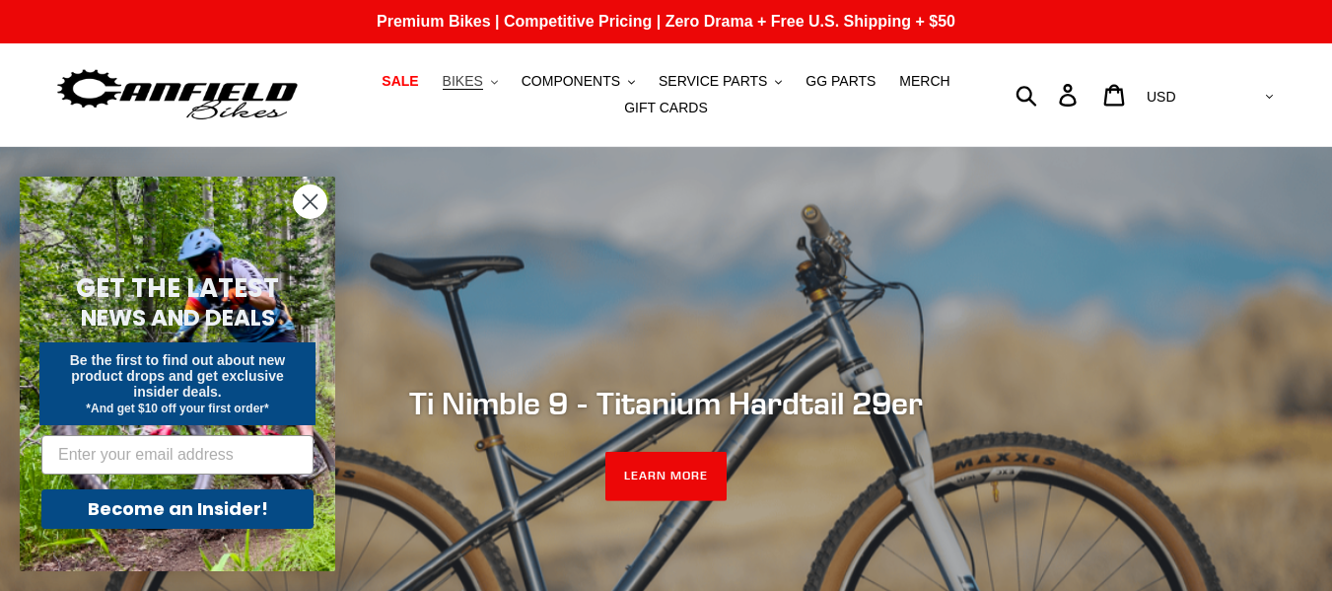
click at [477, 88] on span "BIKES" at bounding box center [463, 81] width 40 height 17
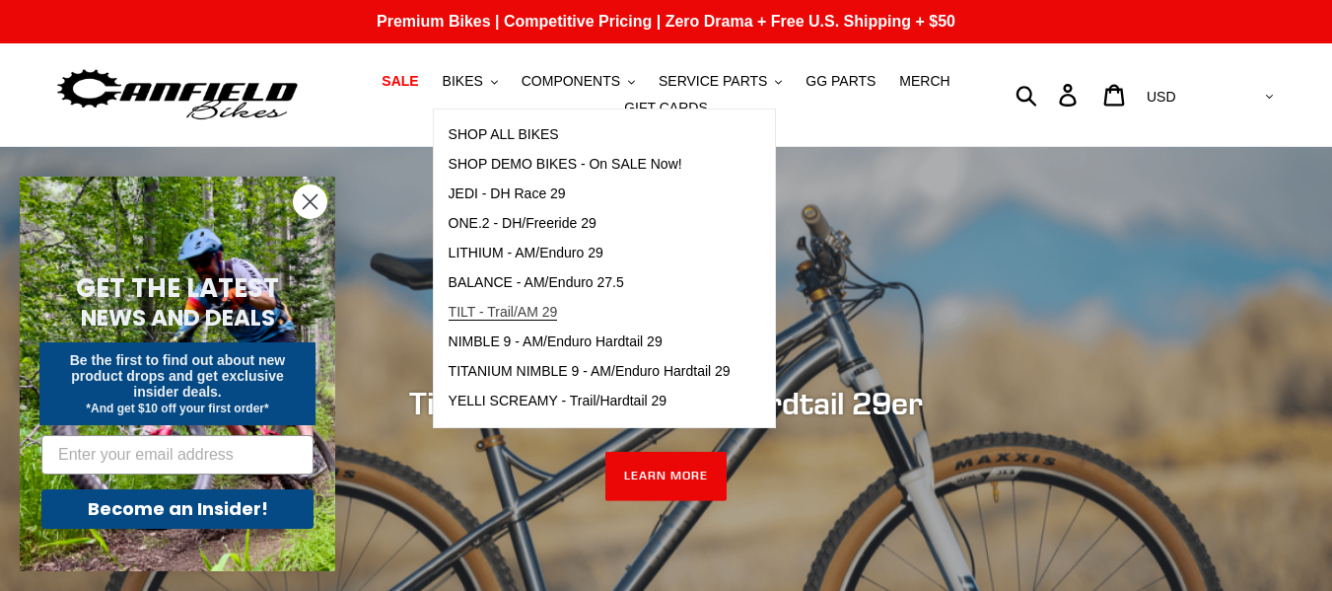
click at [558, 318] on span "TILT - Trail/AM 29" at bounding box center [503, 312] width 109 height 17
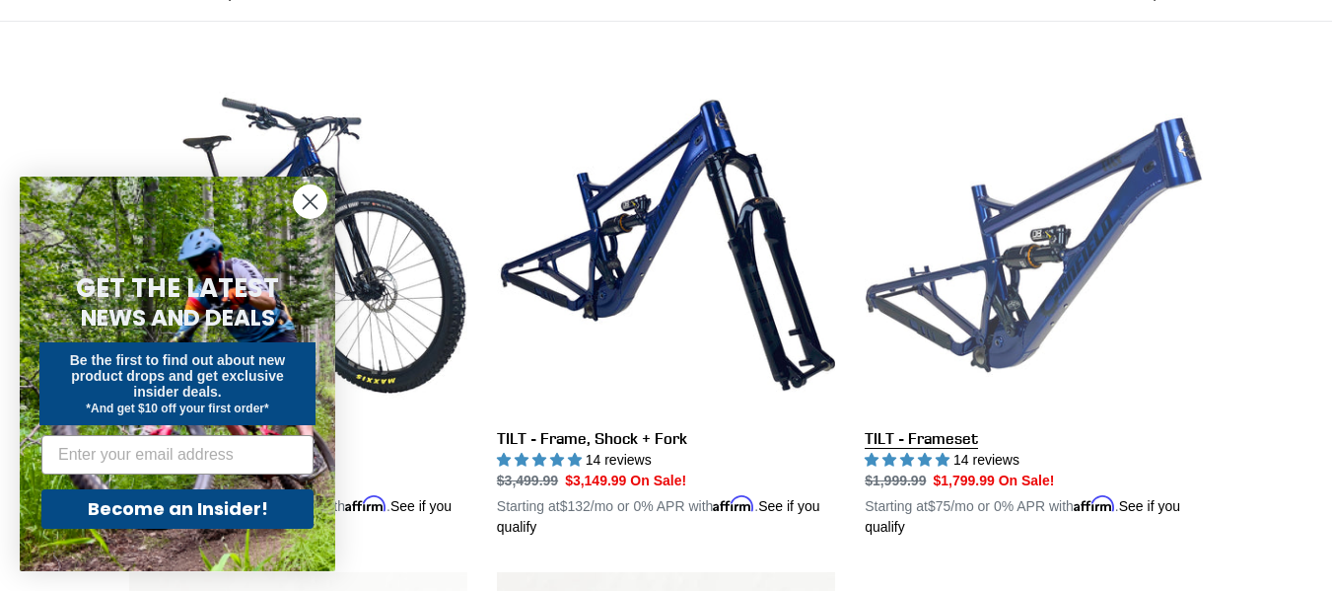
scroll to position [511, 0]
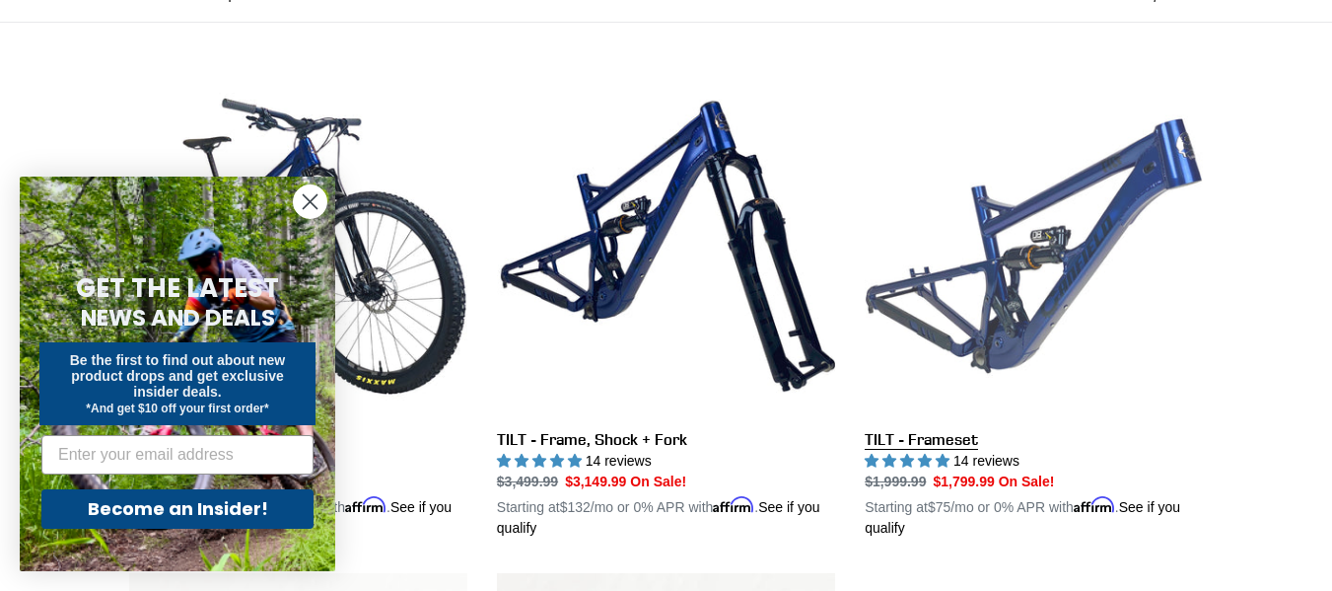
click at [922, 435] on link "TILT - Frameset" at bounding box center [1034, 307] width 338 height 461
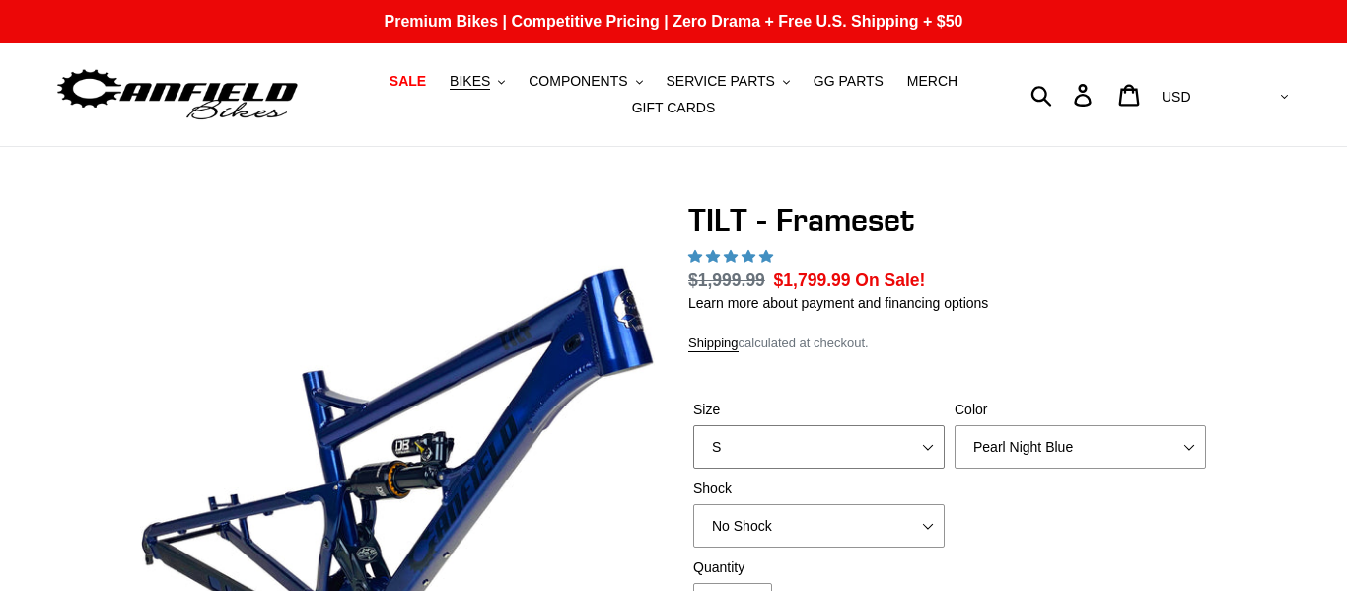
click at [895, 425] on select "S M L XL" at bounding box center [818, 446] width 251 height 43
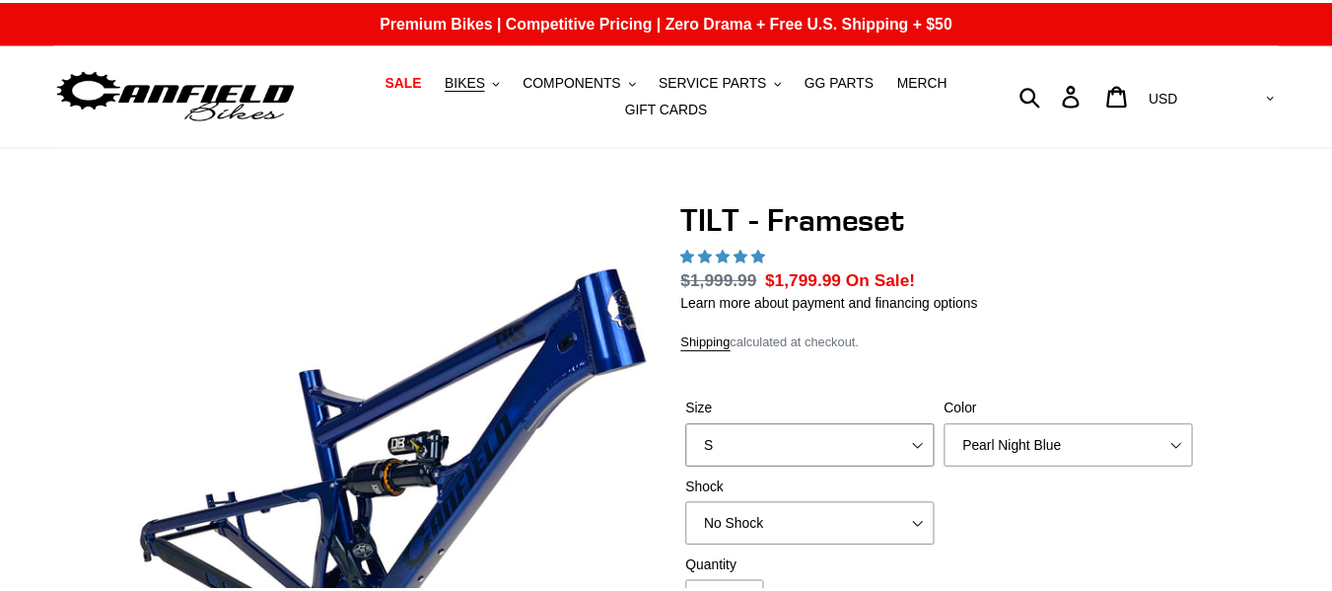
scroll to position [209, 0]
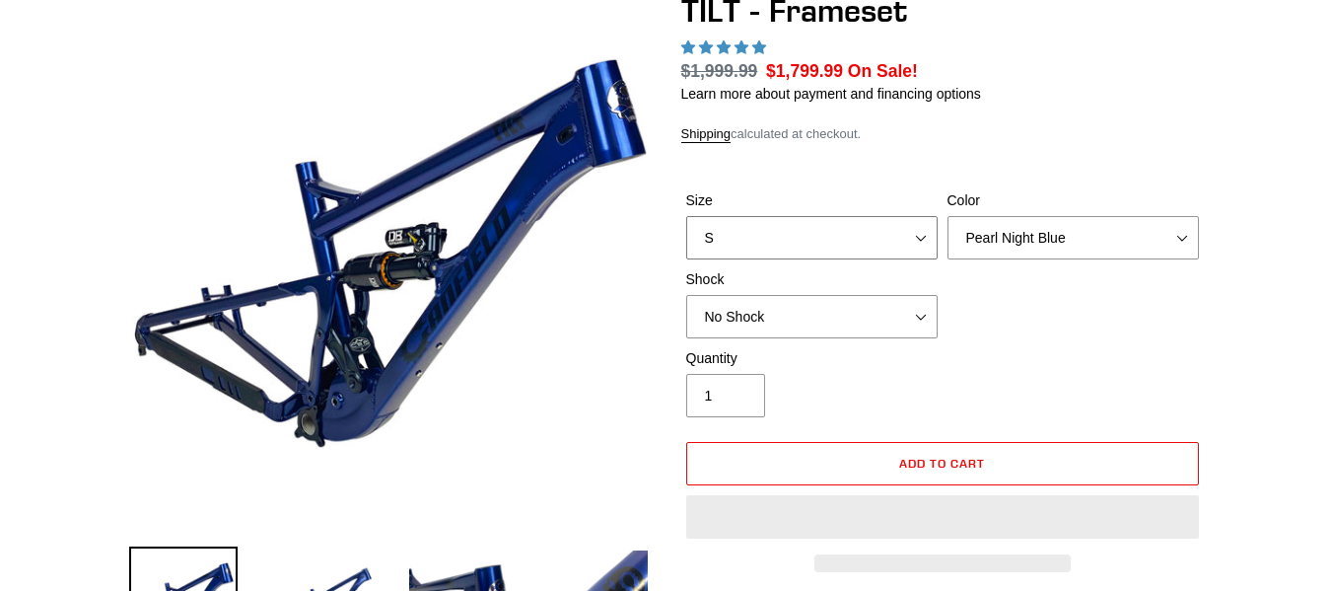
click at [873, 240] on select "S M L XL" at bounding box center [811, 237] width 251 height 43
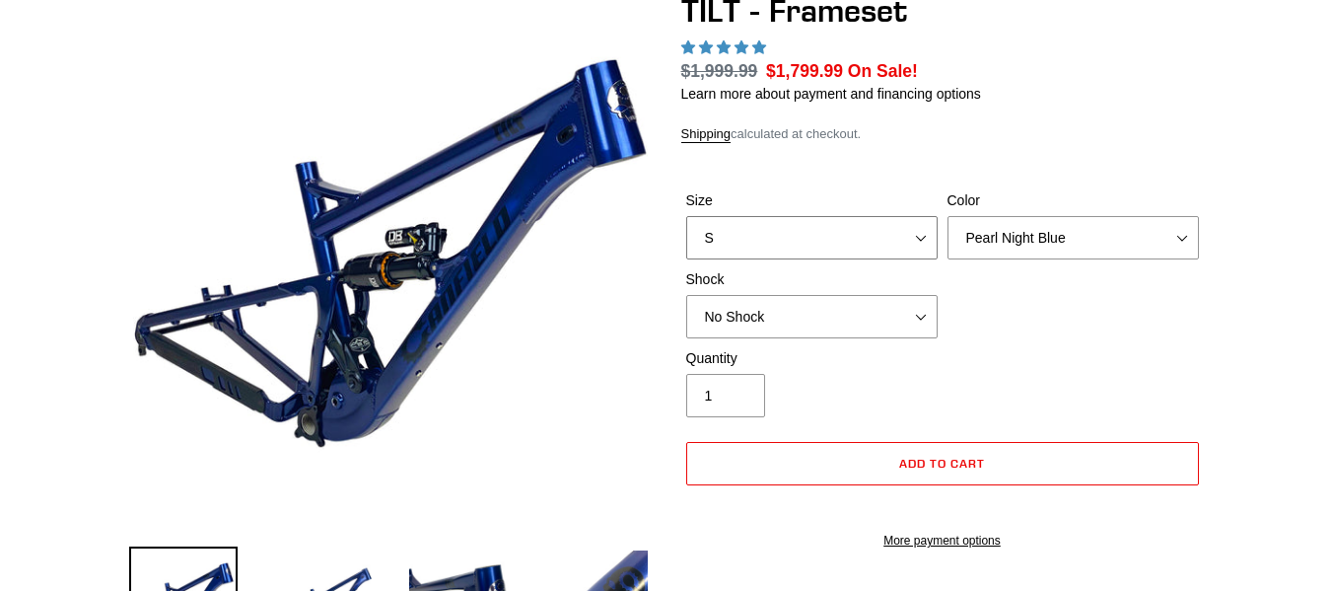
click at [873, 240] on select "S M L XL" at bounding box center [811, 237] width 251 height 43
select select "highest-rating"
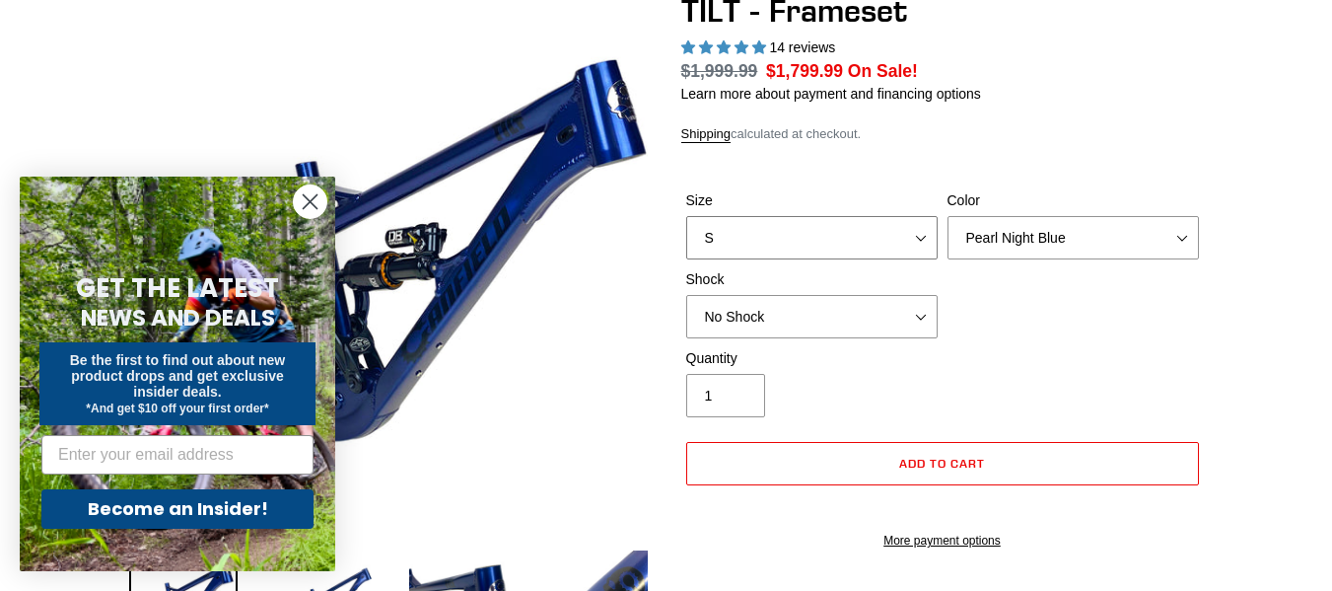
select select "M"
click at [686, 216] on select "S M L XL" at bounding box center [811, 237] width 251 height 43
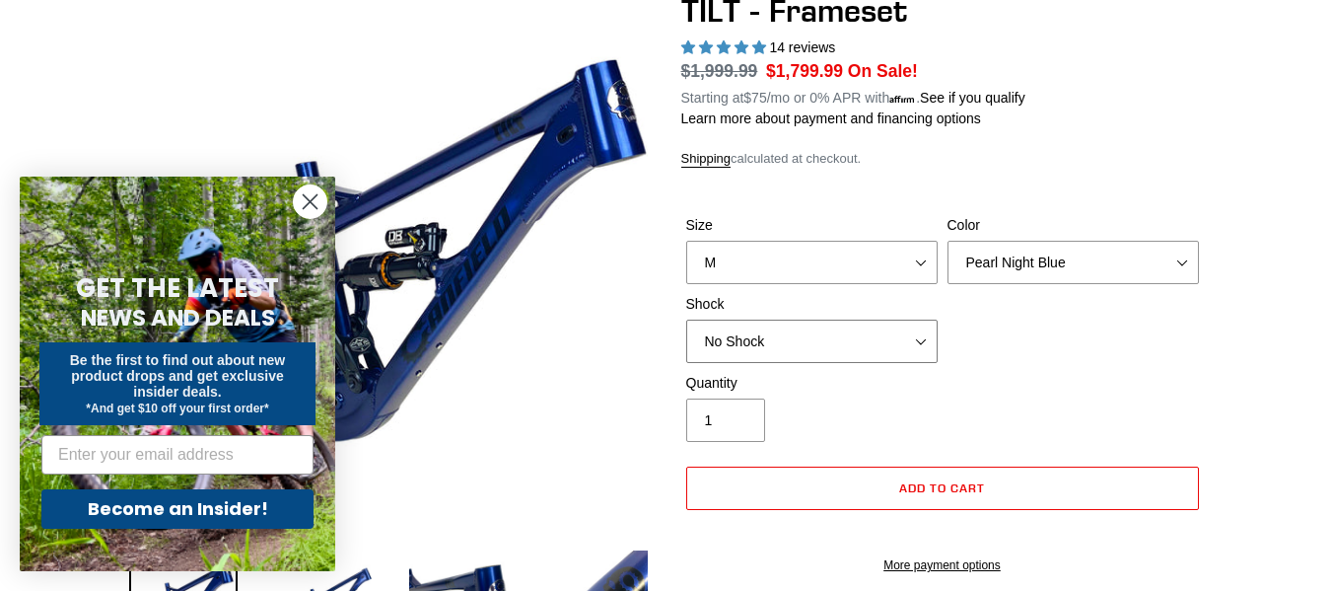
click at [886, 323] on select "No Shock Cane Creek DB Kitsuma Air RockShox Deluxe Ultimate Fox FLOAT X EXT Sto…" at bounding box center [811, 340] width 251 height 43
